Goal: Task Accomplishment & Management: Manage account settings

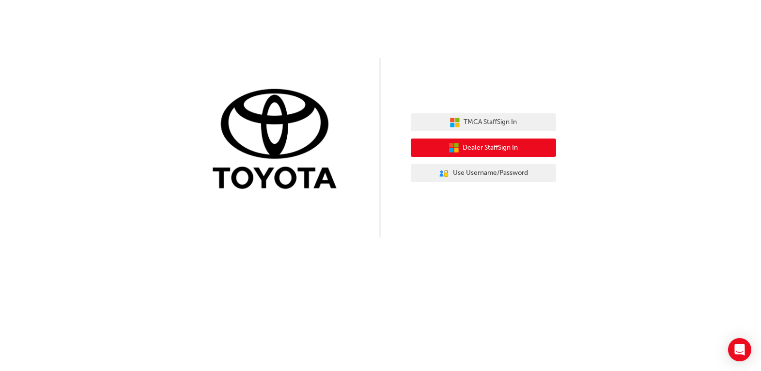
click at [477, 148] on span "Dealer Staff Sign In" at bounding box center [490, 147] width 55 height 11
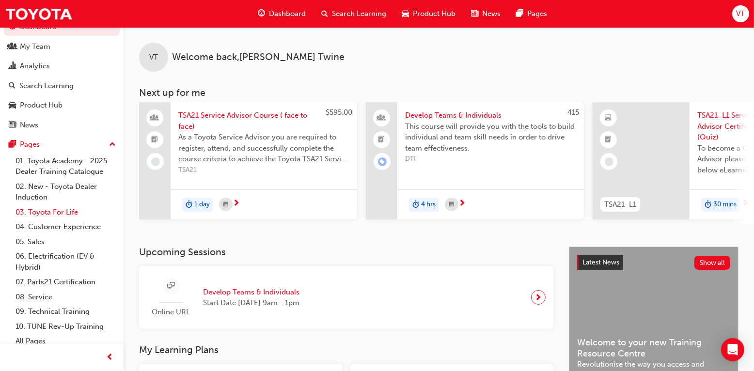
scroll to position [21, 0]
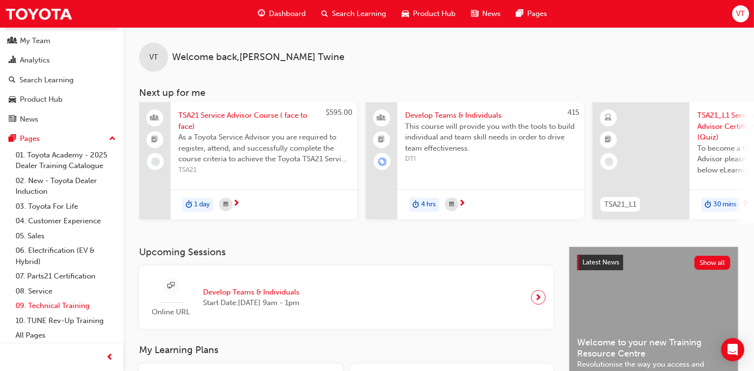
click at [42, 306] on link "09. Technical Training" at bounding box center [66, 306] width 108 height 15
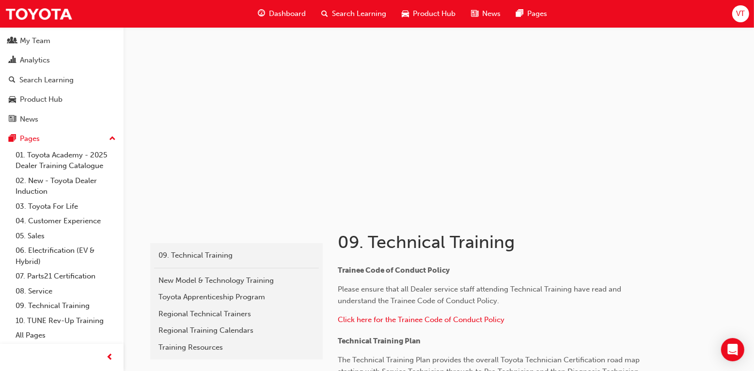
scroll to position [2, 0]
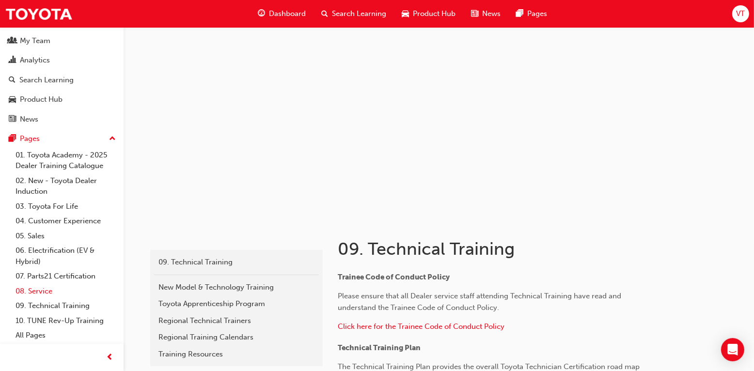
click at [42, 292] on link "08. Service" at bounding box center [66, 291] width 108 height 15
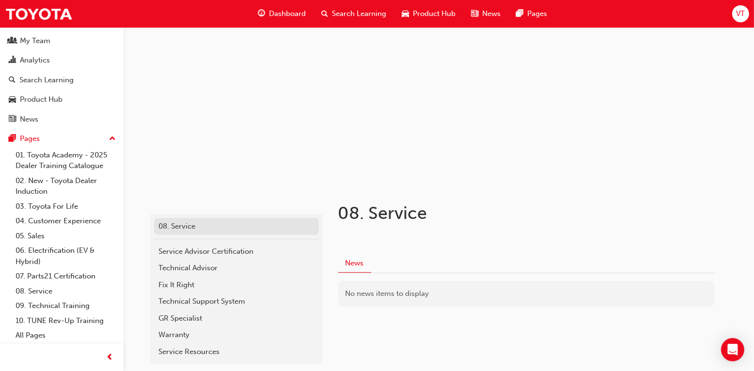
scroll to position [93, 0]
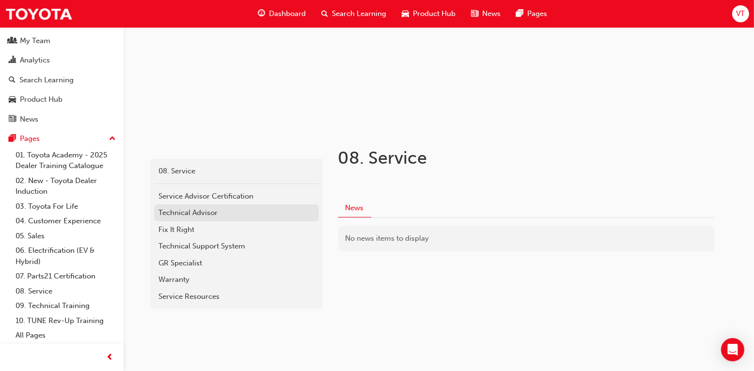
click at [198, 213] on div "Technical Advisor" at bounding box center [236, 212] width 155 height 11
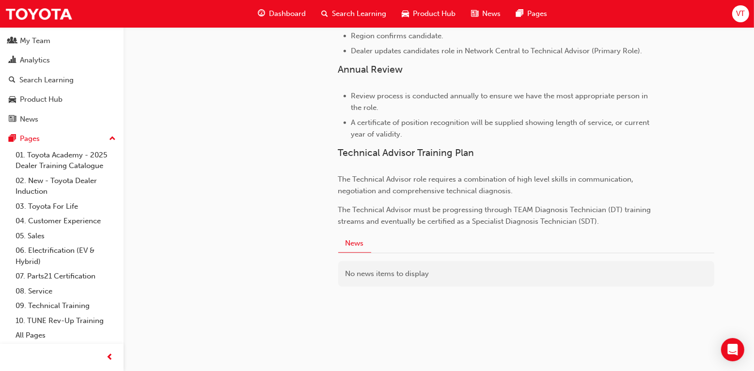
scroll to position [683, 0]
click at [66, 44] on div "My Team" at bounding box center [62, 41] width 106 height 12
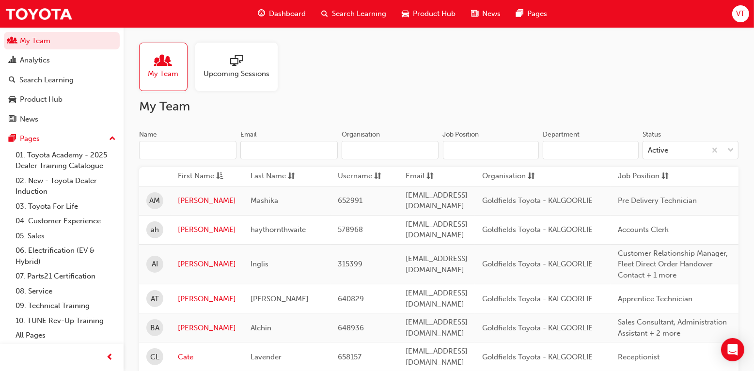
scroll to position [194, 0]
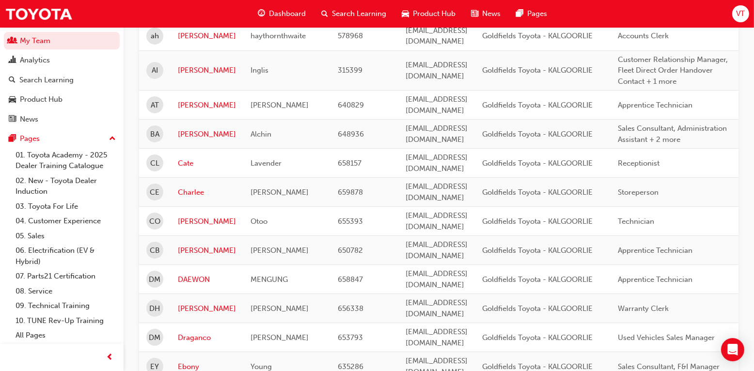
click at [173, 207] on td "[PERSON_NAME]" at bounding box center [207, 221] width 73 height 29
click at [185, 216] on link "[PERSON_NAME]" at bounding box center [207, 221] width 58 height 11
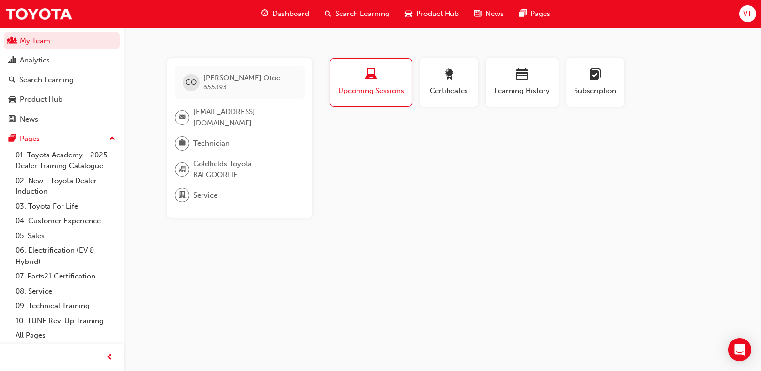
click at [379, 83] on div "button" at bounding box center [371, 76] width 67 height 15
click at [360, 88] on span "Upcoming Sessions" at bounding box center [371, 90] width 67 height 11
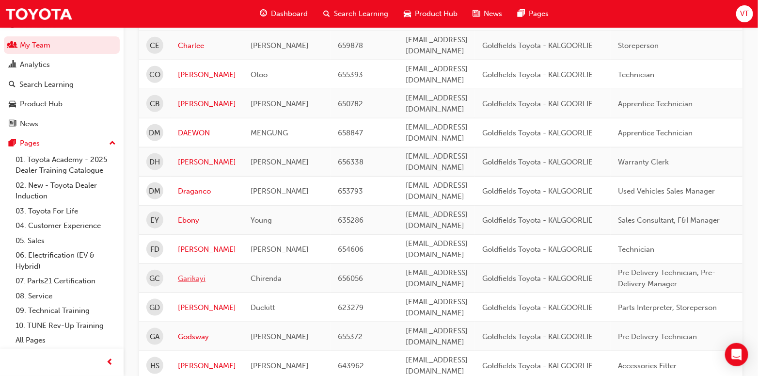
scroll to position [339, 0]
click at [192, 71] on link "[PERSON_NAME]" at bounding box center [207, 76] width 58 height 11
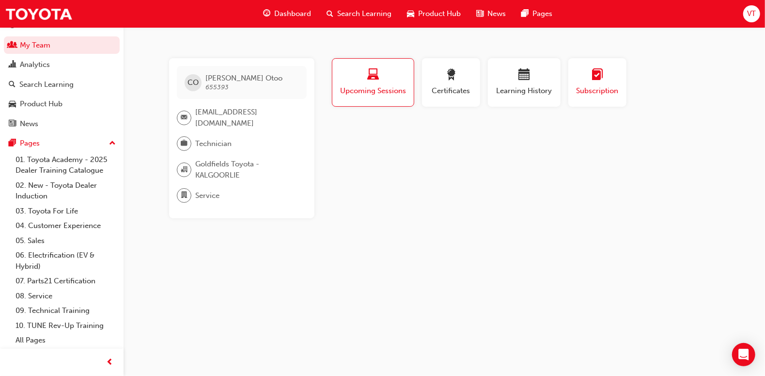
click at [607, 84] on div "Subscription" at bounding box center [598, 83] width 44 height 28
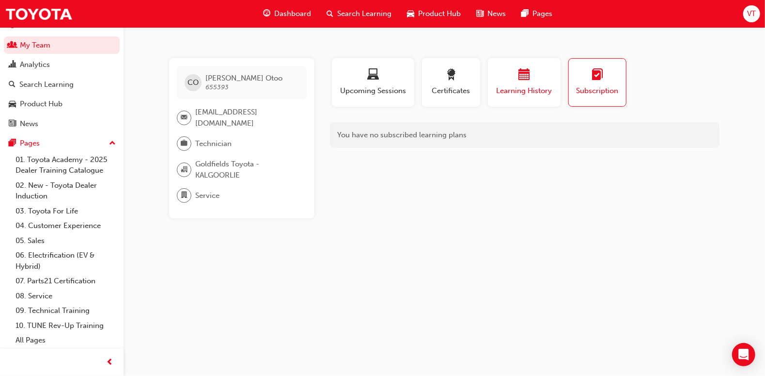
click at [522, 79] on span "calendar-icon" at bounding box center [525, 75] width 12 height 13
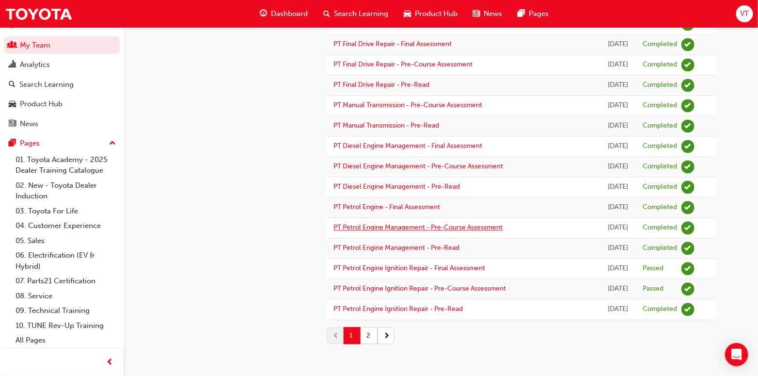
scroll to position [1165, 0]
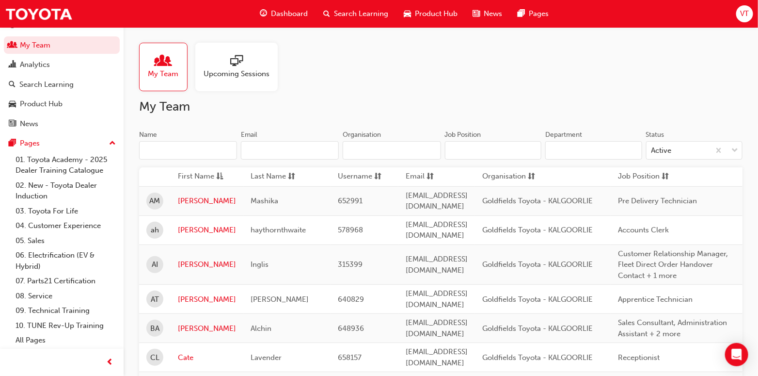
click at [233, 72] on span "Upcoming Sessions" at bounding box center [237, 73] width 66 height 11
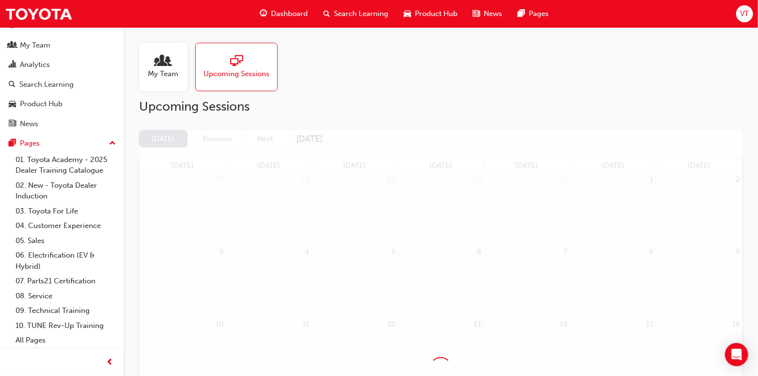
click at [167, 67] on span "people-icon" at bounding box center [163, 62] width 13 height 14
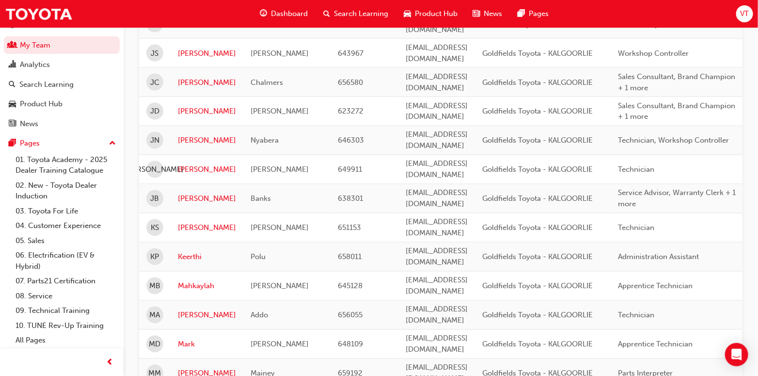
scroll to position [533, 0]
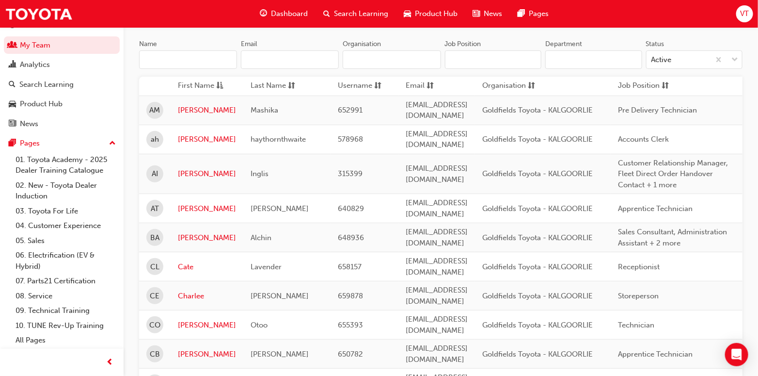
scroll to position [97, 0]
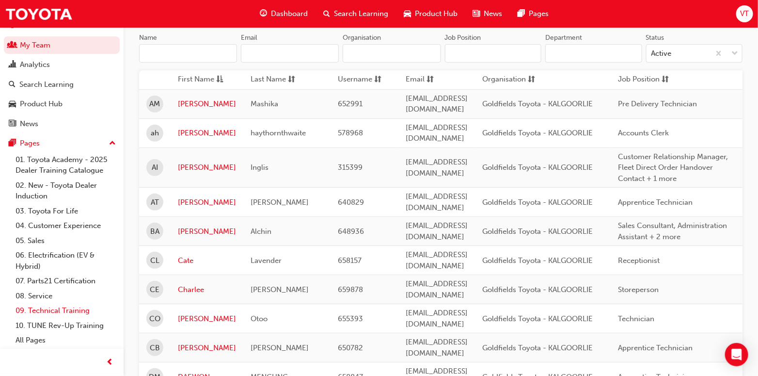
click at [41, 310] on link "09. Technical Training" at bounding box center [66, 310] width 108 height 15
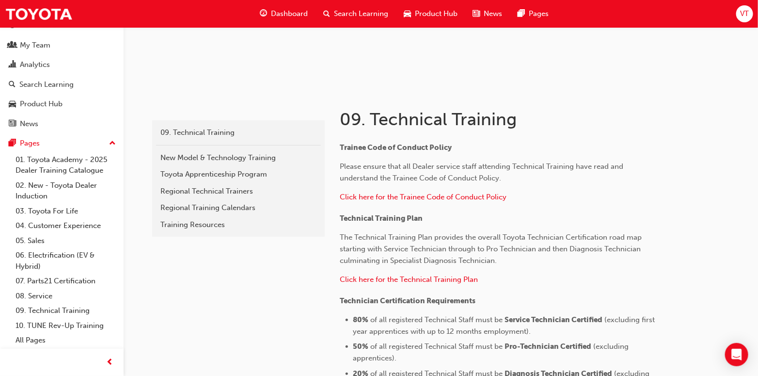
scroll to position [291, 0]
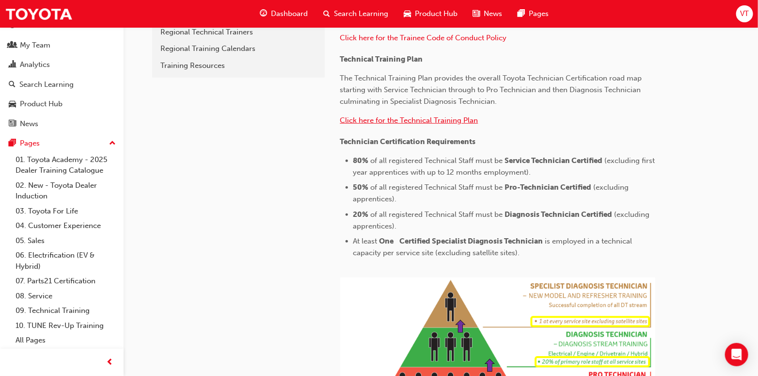
click at [426, 117] on span "Click here for the Technical Training Plan" at bounding box center [409, 120] width 138 height 9
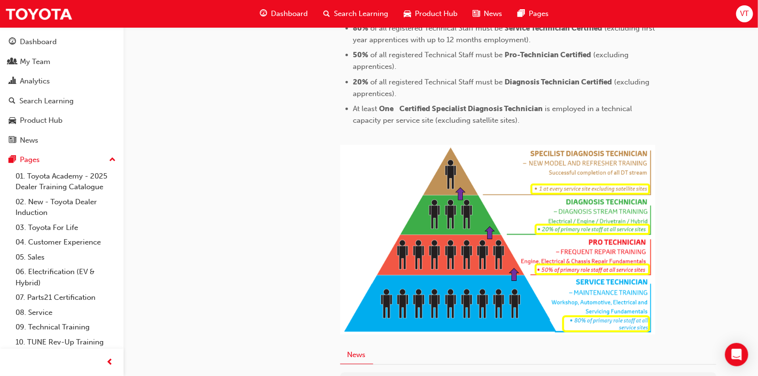
scroll to position [145, 0]
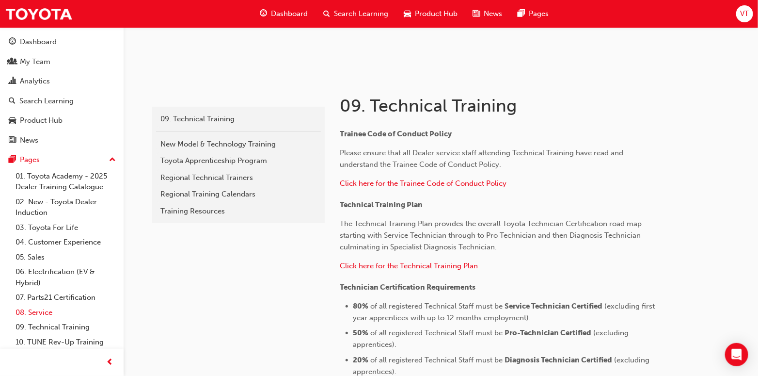
click at [38, 308] on link "08. Service" at bounding box center [66, 312] width 108 height 15
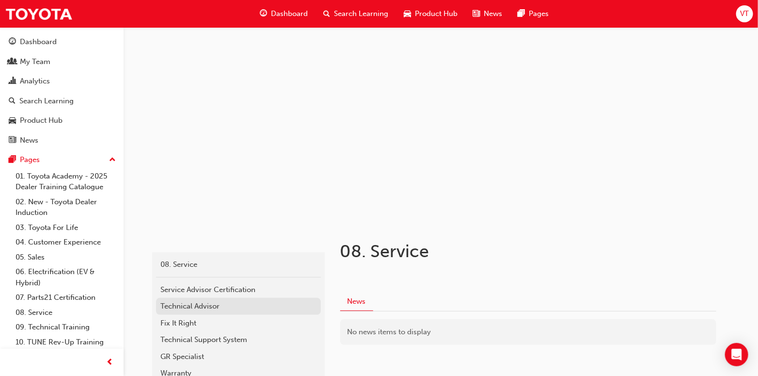
click at [187, 304] on div "Technical Advisor" at bounding box center [238, 305] width 155 height 11
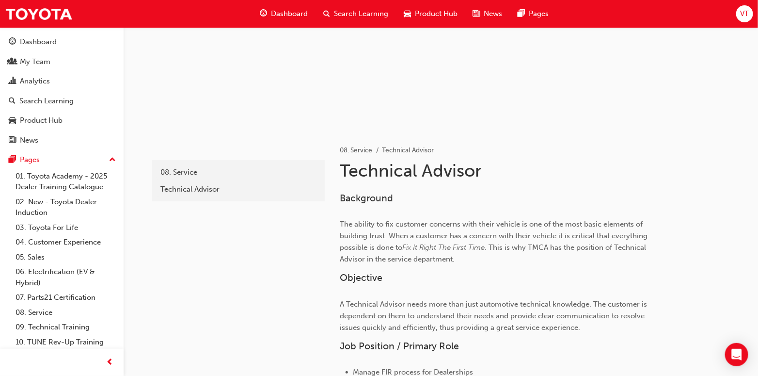
scroll to position [97, 0]
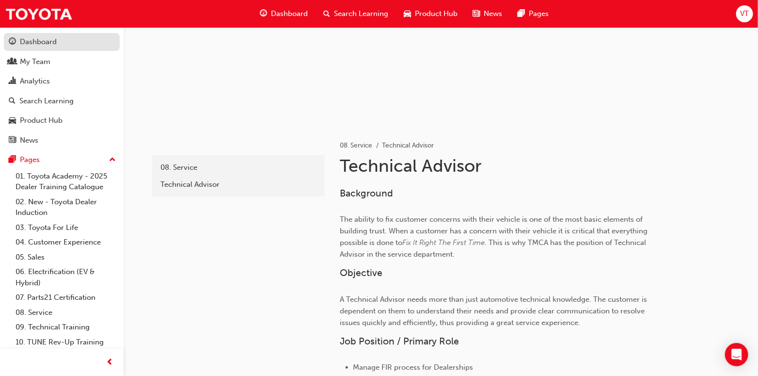
click at [58, 41] on div "Dashboard" at bounding box center [62, 42] width 106 height 12
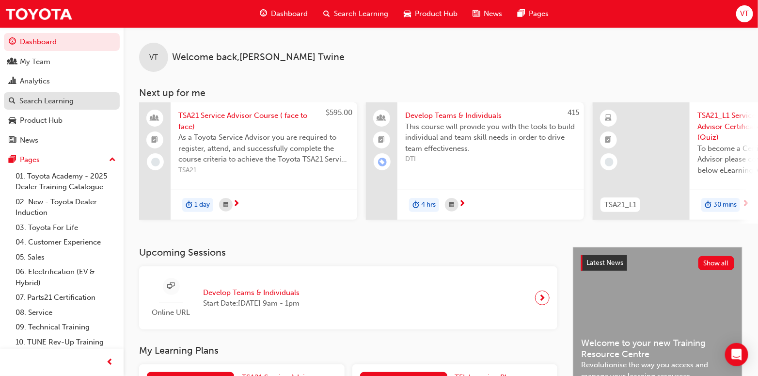
click at [18, 99] on div "Search Learning" at bounding box center [62, 101] width 106 height 12
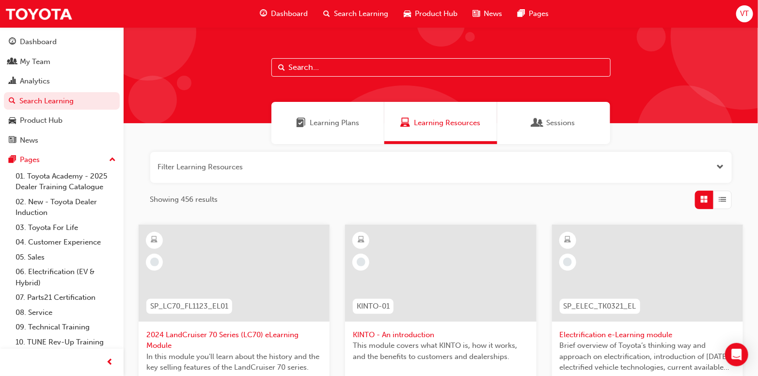
click at [170, 162] on button "button" at bounding box center [441, 167] width 582 height 31
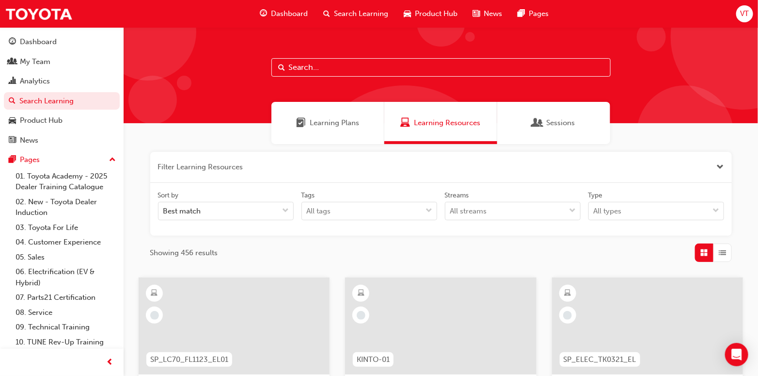
click at [563, 127] on span "Sessions" at bounding box center [560, 122] width 29 height 11
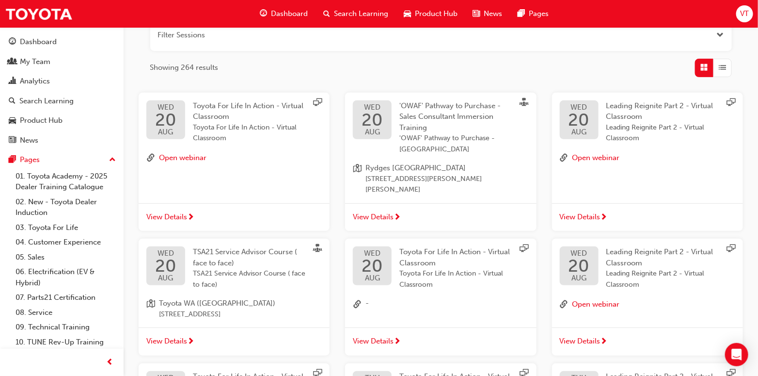
scroll to position [76, 0]
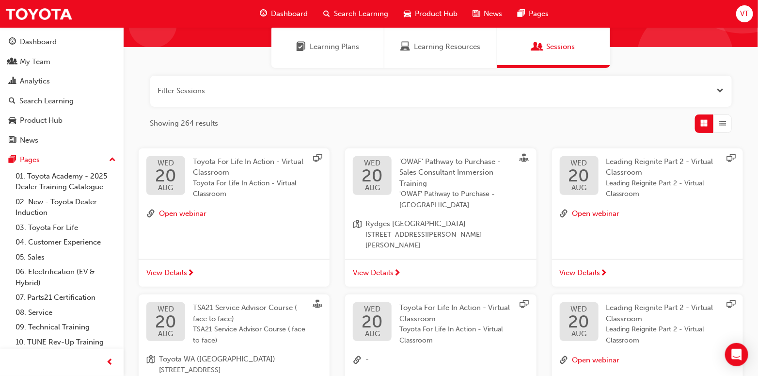
click at [721, 91] on span "Open the filter" at bounding box center [720, 90] width 7 height 11
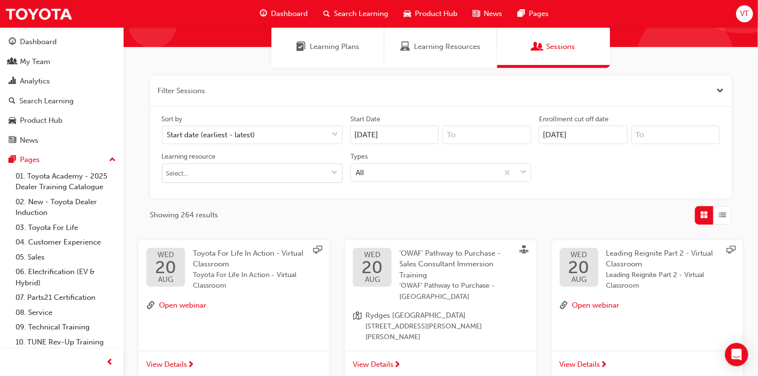
click at [173, 172] on input "Learning resource" at bounding box center [252, 173] width 180 height 18
type input "techni"
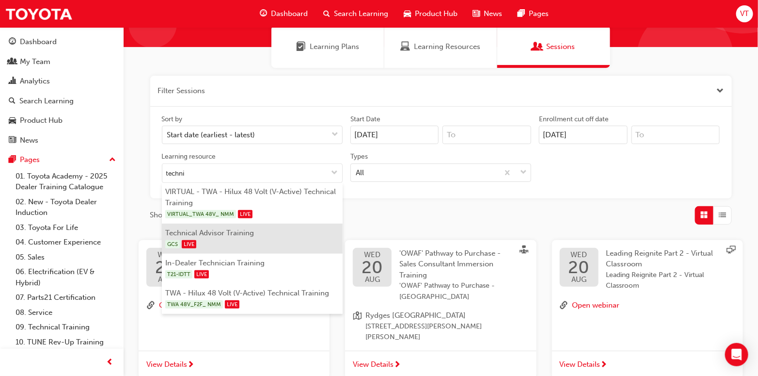
click at [205, 229] on li "Technical Advisor Training GCS LIVE" at bounding box center [252, 238] width 181 height 30
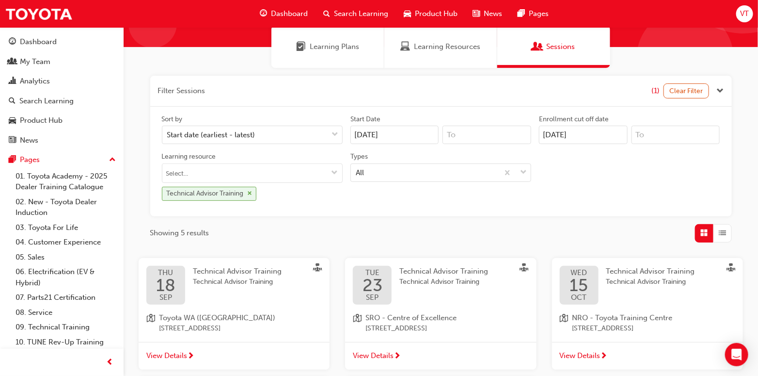
click at [223, 193] on div "Technical Advisor Training" at bounding box center [205, 193] width 77 height 11
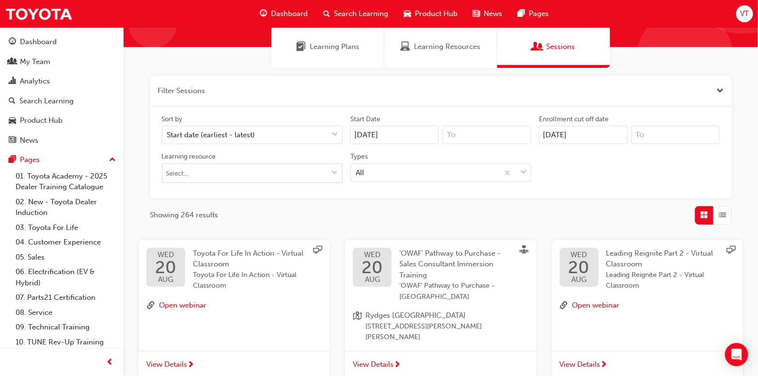
click at [201, 172] on input "Learning resource" at bounding box center [252, 173] width 180 height 18
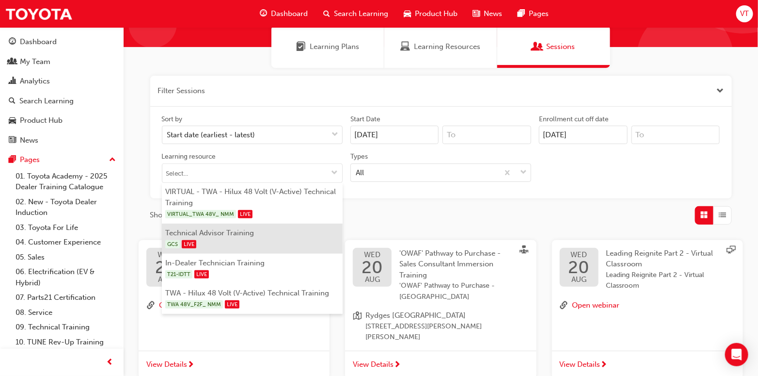
click at [181, 236] on li "Technical Advisor Training GCS LIVE" at bounding box center [252, 238] width 181 height 30
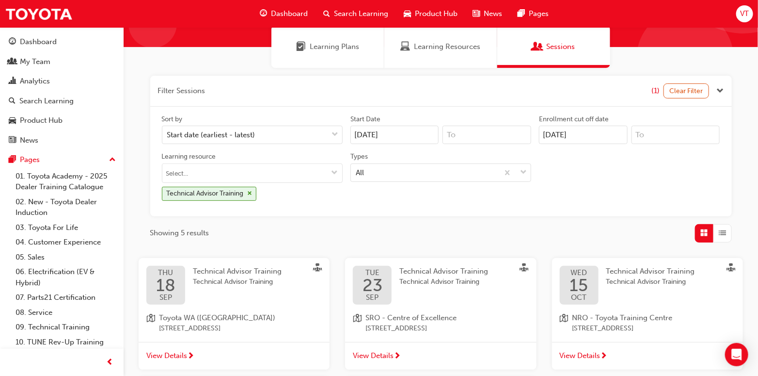
click at [187, 287] on div "[DATE] Technical Advisor Training Technical Advisor Training" at bounding box center [233, 285] width 175 height 39
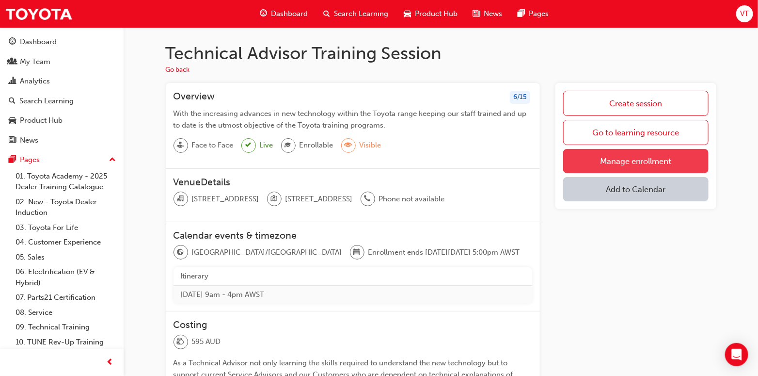
click at [617, 157] on link "Manage enrollment" at bounding box center [635, 161] width 145 height 24
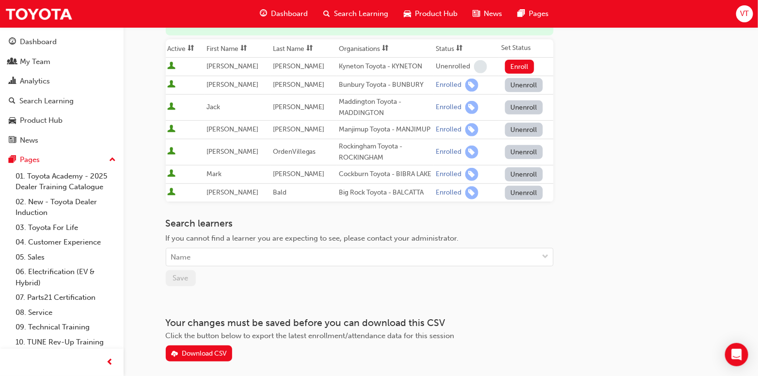
scroll to position [145, 0]
click at [175, 262] on div "Name" at bounding box center [181, 256] width 20 height 11
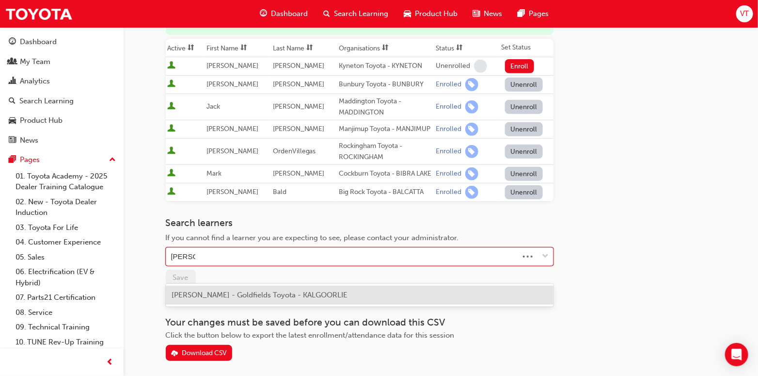
type input "[PERSON_NAME]"
click at [216, 294] on span "[PERSON_NAME] - Goldfields Toyota - KALGOORLIE" at bounding box center [260, 294] width 176 height 9
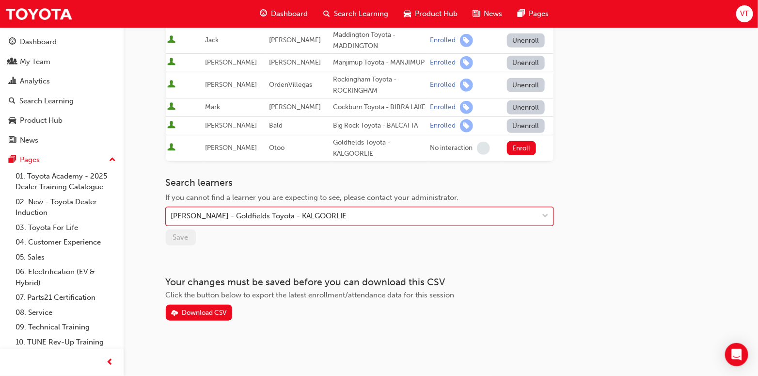
scroll to position [225, 0]
click at [517, 148] on button "Enroll" at bounding box center [521, 148] width 29 height 14
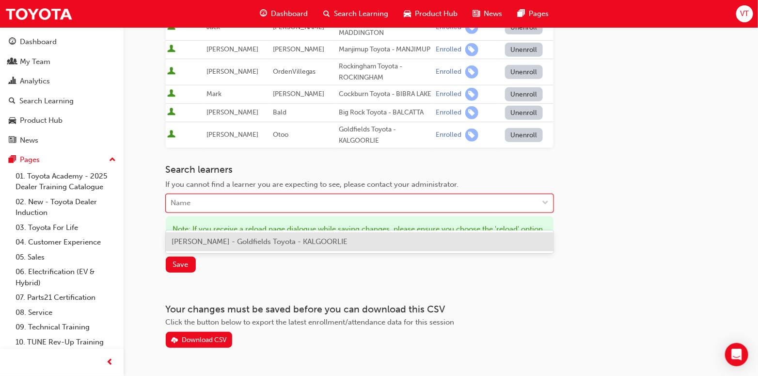
click at [178, 209] on div "Name" at bounding box center [181, 203] width 20 height 11
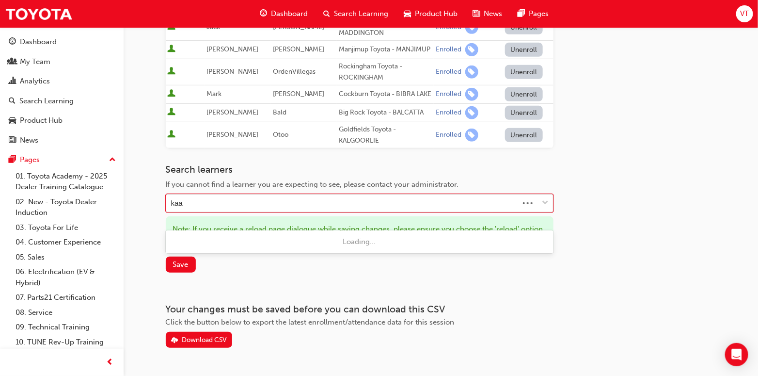
type input "ka"
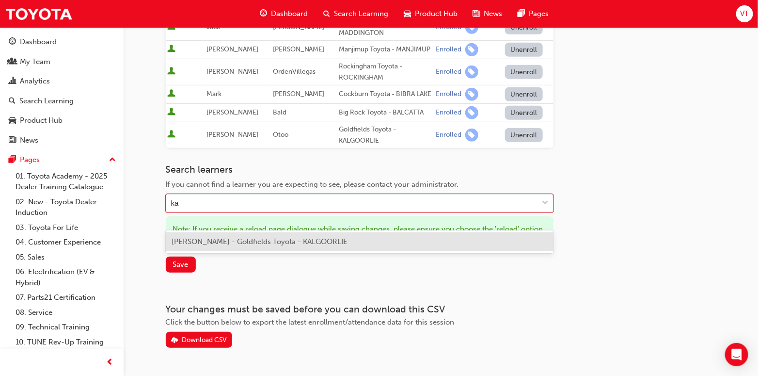
click at [200, 240] on span "[PERSON_NAME] - Goldfields Toyota - KALGOORLIE" at bounding box center [260, 241] width 176 height 9
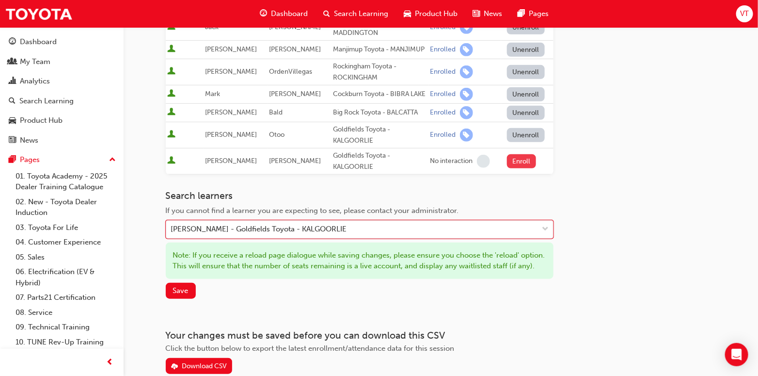
click at [517, 168] on button "Enroll" at bounding box center [521, 161] width 29 height 14
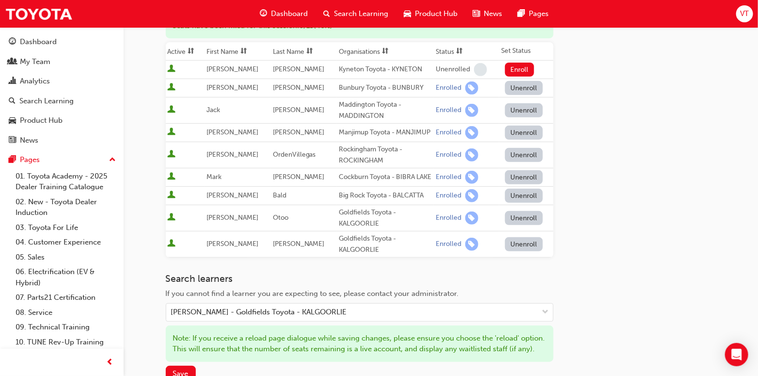
scroll to position [291, 0]
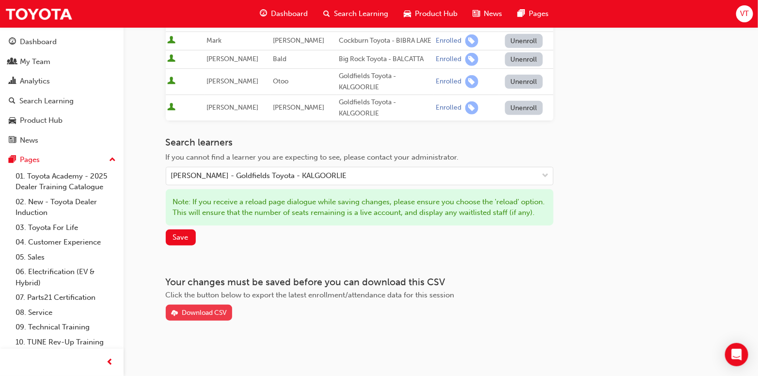
click at [199, 316] on div "Download CSV" at bounding box center [204, 312] width 45 height 8
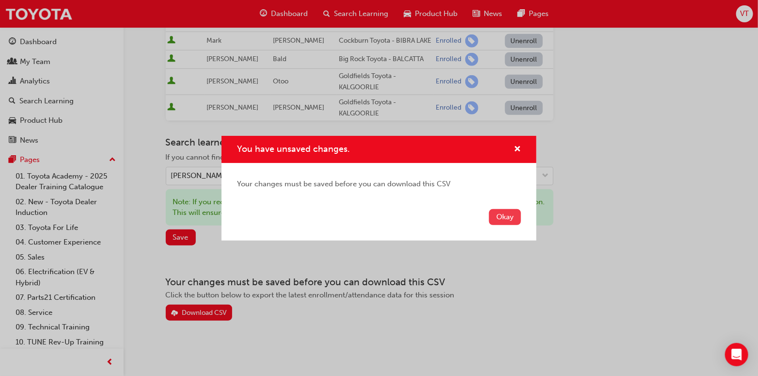
click at [502, 218] on button "Okay" at bounding box center [505, 217] width 32 height 16
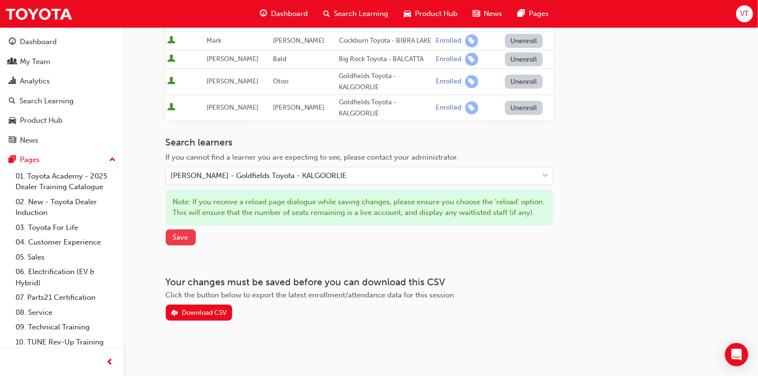
click at [178, 241] on span "Save" at bounding box center [181, 237] width 16 height 9
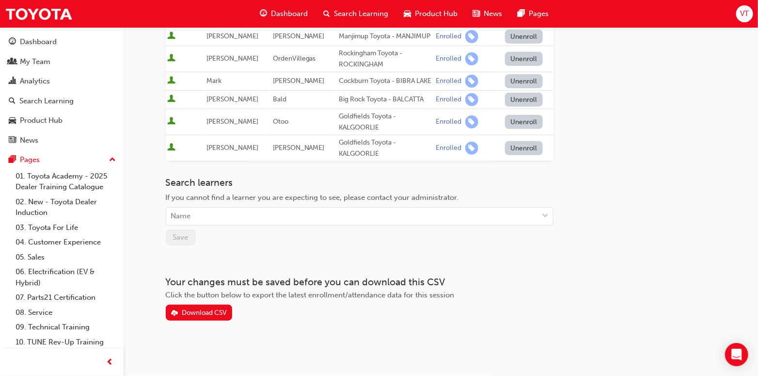
scroll to position [252, 0]
click at [200, 313] on div "Download CSV" at bounding box center [204, 312] width 45 height 8
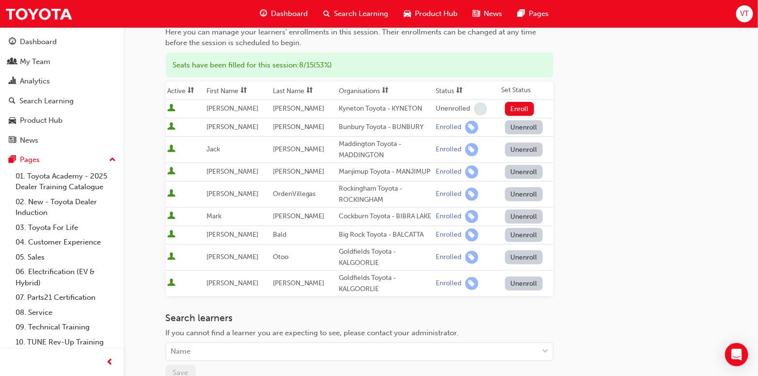
scroll to position [0, 0]
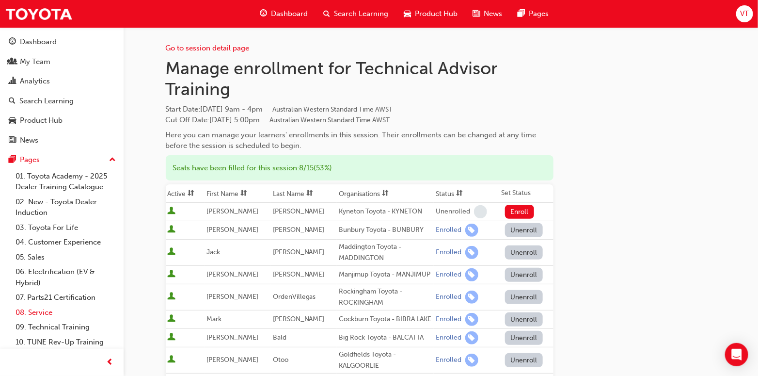
click at [41, 313] on link "08. Service" at bounding box center [66, 312] width 108 height 15
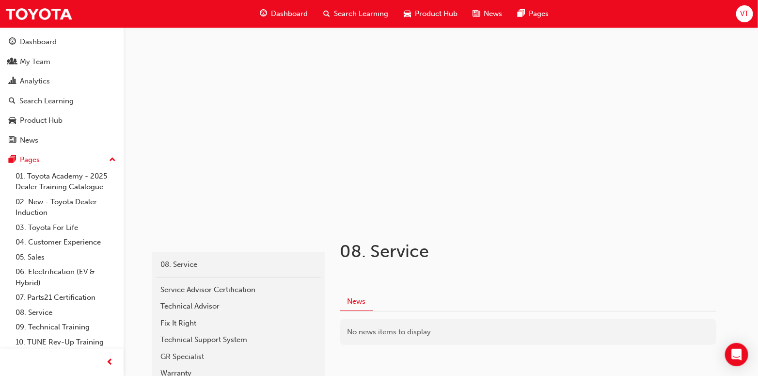
scroll to position [89, 0]
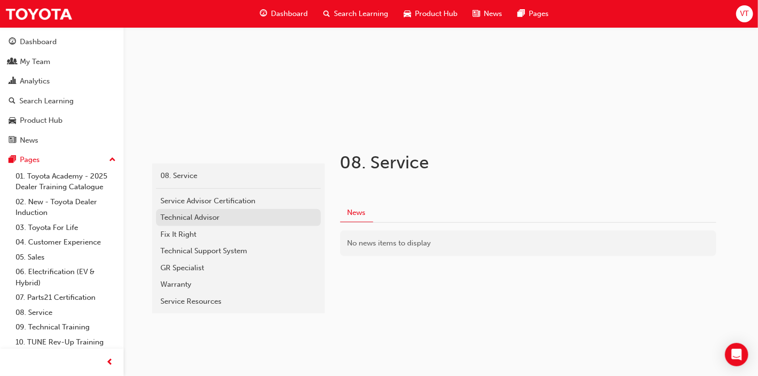
click at [208, 216] on div "Technical Advisor" at bounding box center [238, 217] width 155 height 11
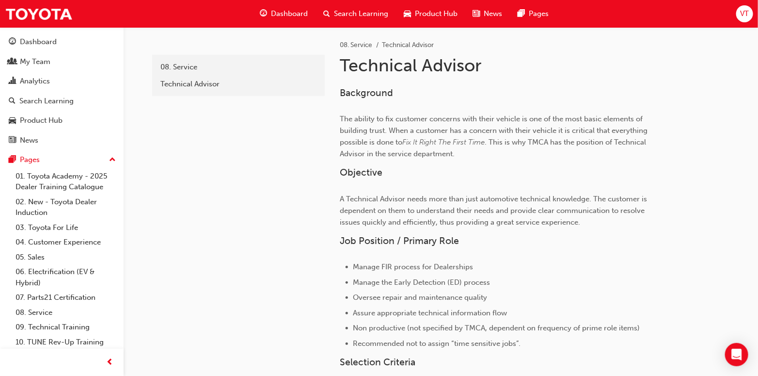
scroll to position [283, 0]
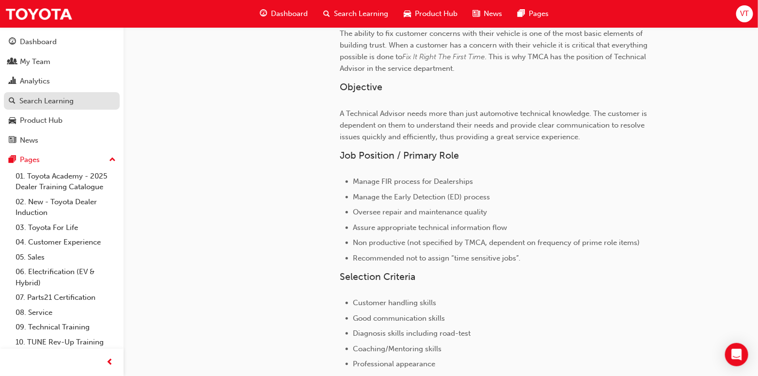
click at [45, 99] on div "Search Learning" at bounding box center [46, 100] width 54 height 11
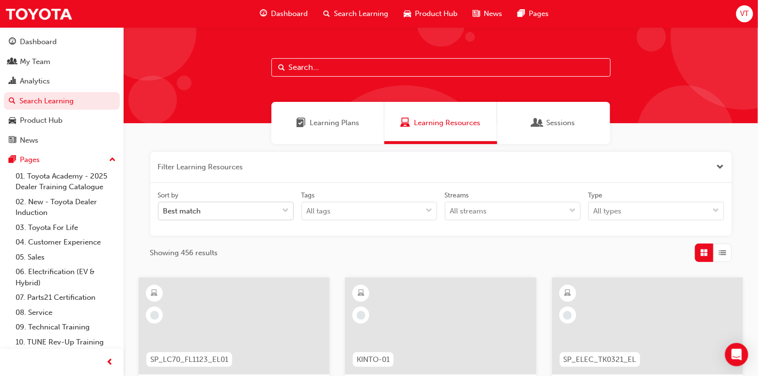
click at [214, 206] on div "Best match" at bounding box center [218, 211] width 120 height 17
click at [164, 206] on input "Sort by Best match" at bounding box center [163, 210] width 1 height 8
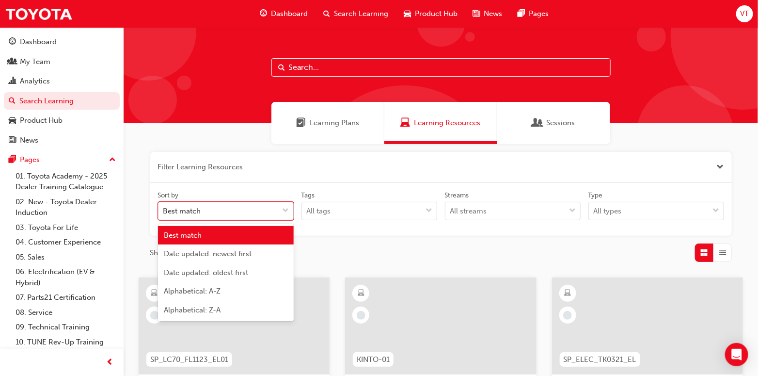
click at [287, 213] on span "down-icon" at bounding box center [286, 211] width 7 height 13
click at [164, 213] on input "Sort by option Best match focused, 1 of 5. 5 results available. Use Up and Down…" at bounding box center [163, 210] width 1 height 8
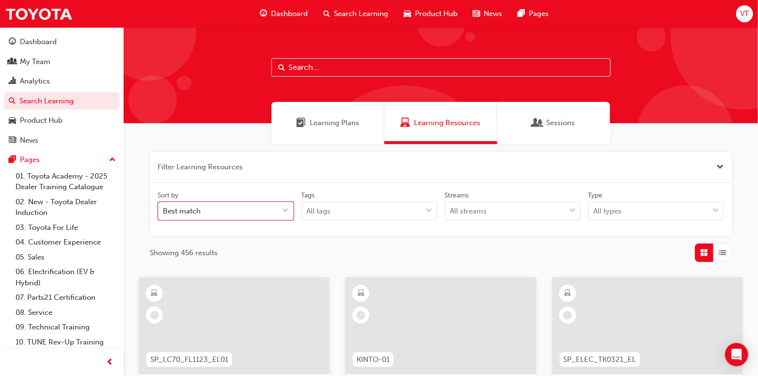
click at [556, 126] on span "Sessions" at bounding box center [560, 122] width 29 height 11
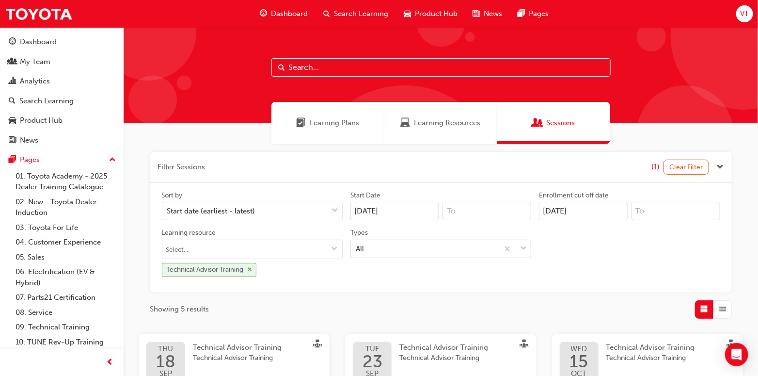
click at [215, 266] on div "Technical Advisor Training" at bounding box center [205, 269] width 77 height 11
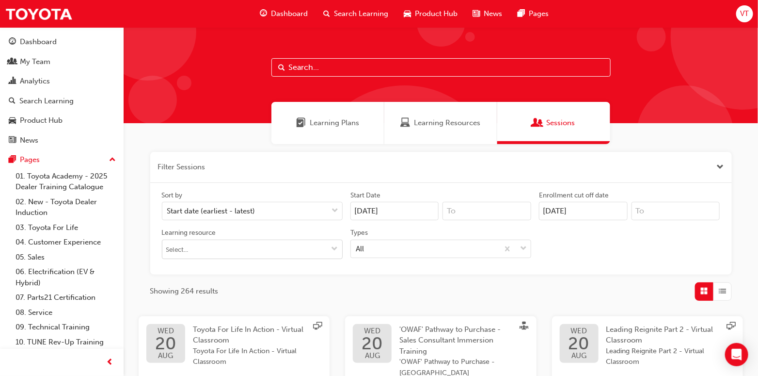
click at [215, 247] on input "Learning resource" at bounding box center [252, 249] width 180 height 18
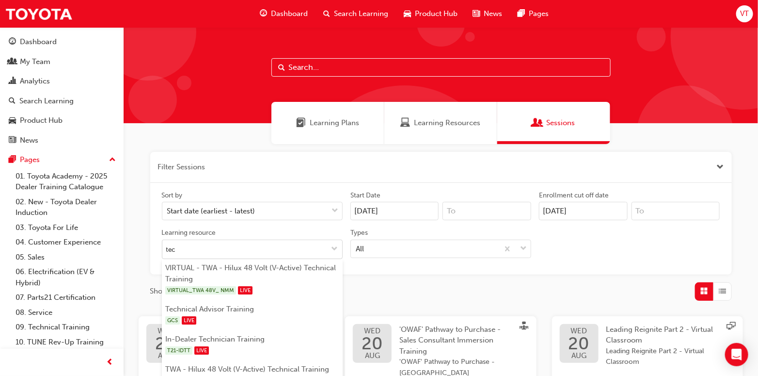
type input "tech"
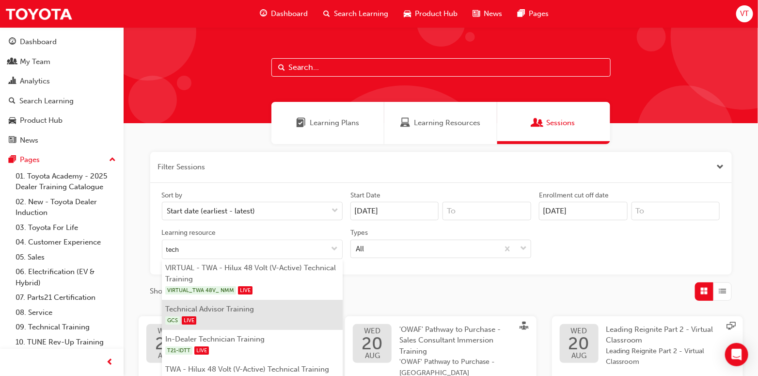
click at [215, 305] on li "Technical Advisor Training GCS LIVE" at bounding box center [252, 315] width 181 height 30
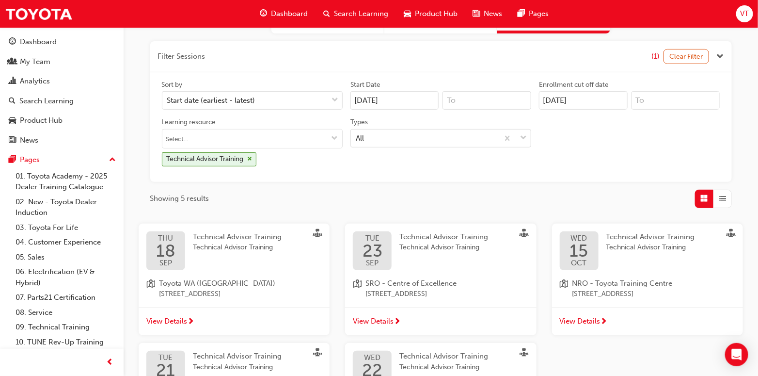
scroll to position [145, 0]
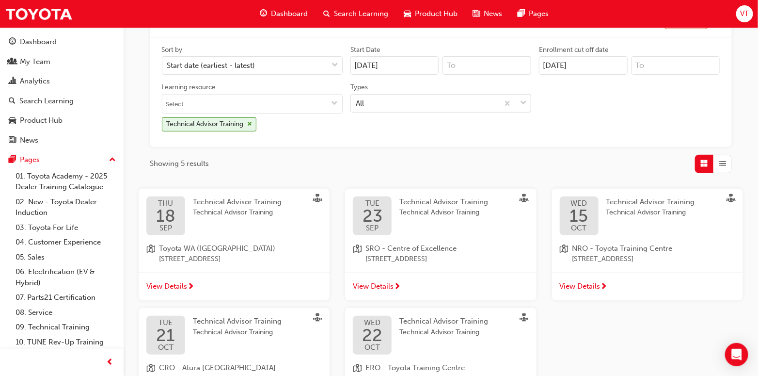
click at [175, 288] on span "View Details" at bounding box center [166, 286] width 41 height 11
